Goal: Task Accomplishment & Management: Use online tool/utility

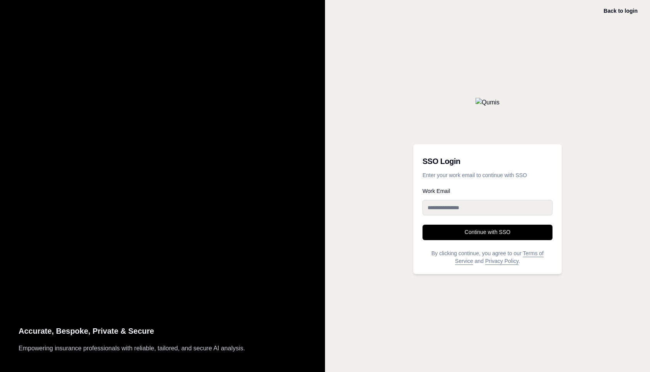
click at [481, 206] on input "Work Email" at bounding box center [488, 207] width 130 height 15
type input "**********"
click at [492, 228] on button "Continue with SSO" at bounding box center [488, 232] width 130 height 15
